Goal: Information Seeking & Learning: Learn about a topic

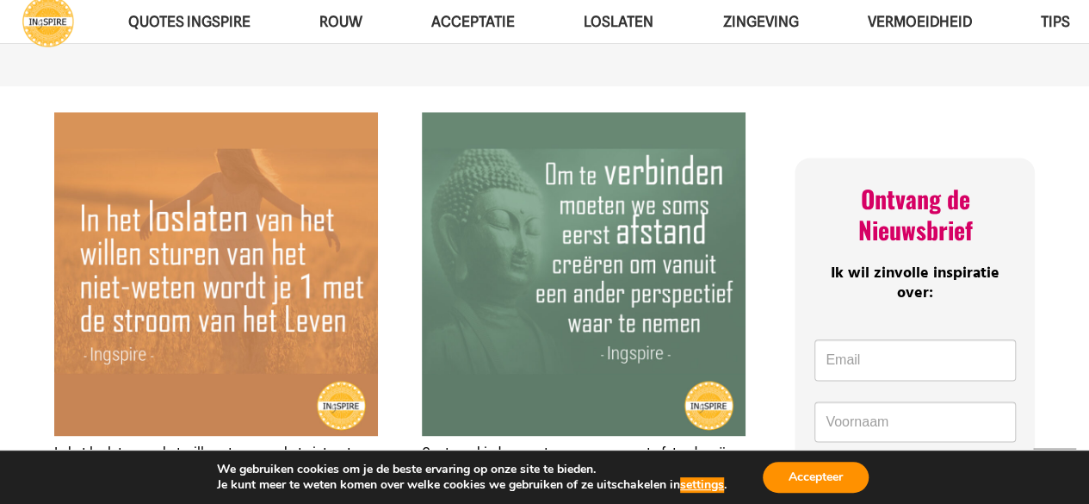
scroll to position [861, 0]
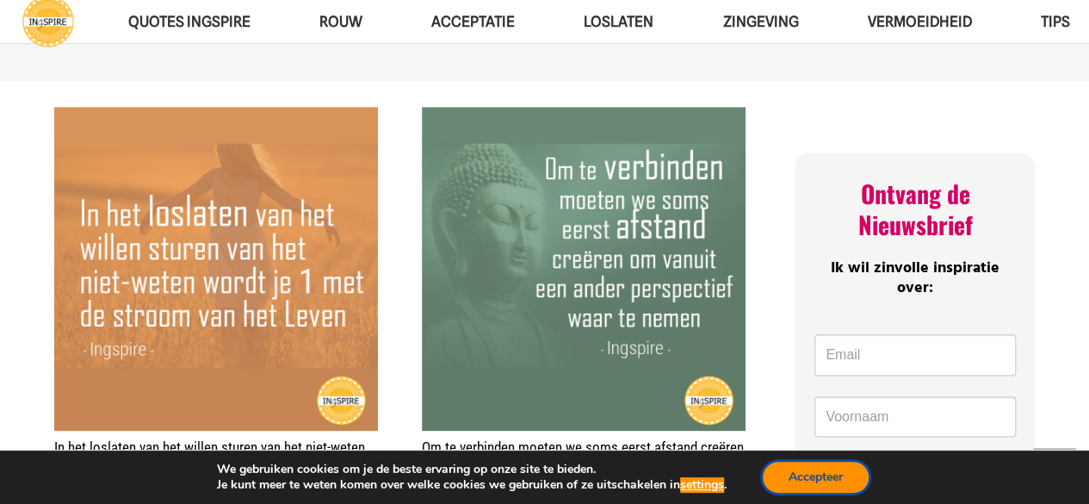
click at [804, 481] on button "Accepteer" at bounding box center [816, 477] width 106 height 31
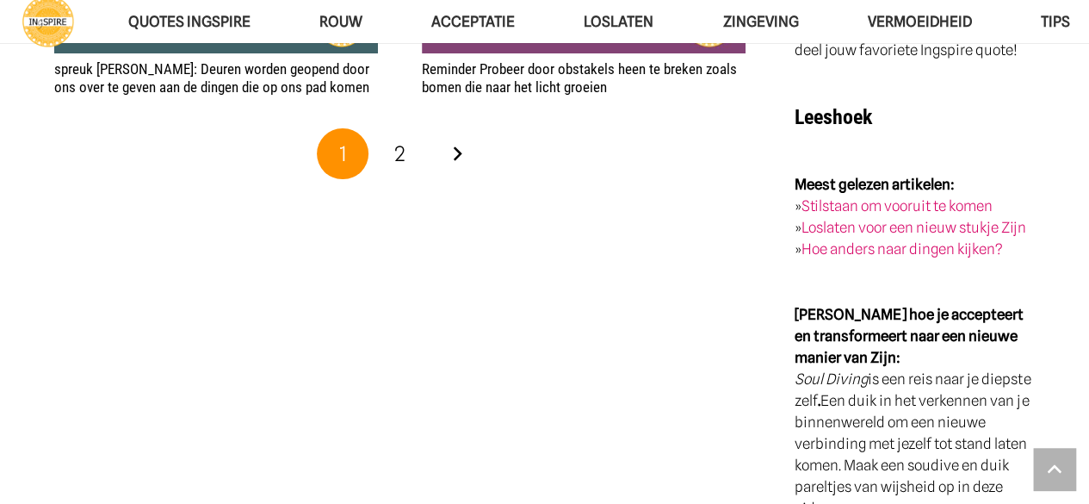
scroll to position [3358, 0]
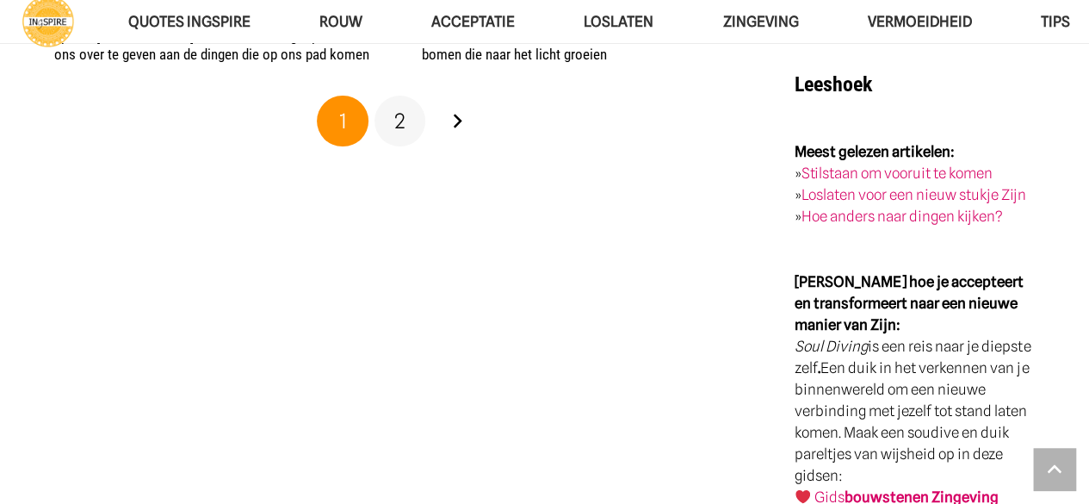
click at [403, 121] on span "2" at bounding box center [399, 120] width 11 height 25
